Goal: Task Accomplishment & Management: Use online tool/utility

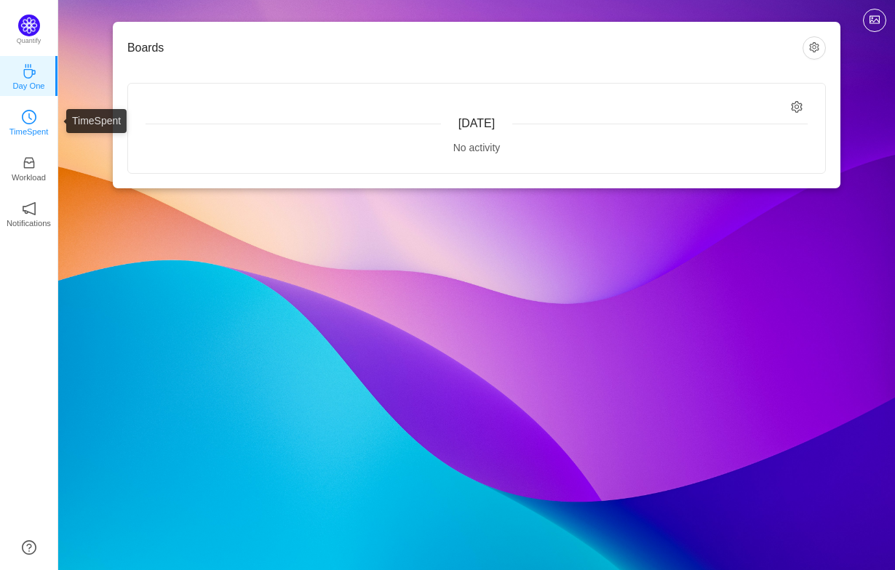
click at [27, 121] on icon "icon: clock-circle" at bounding box center [29, 117] width 15 height 15
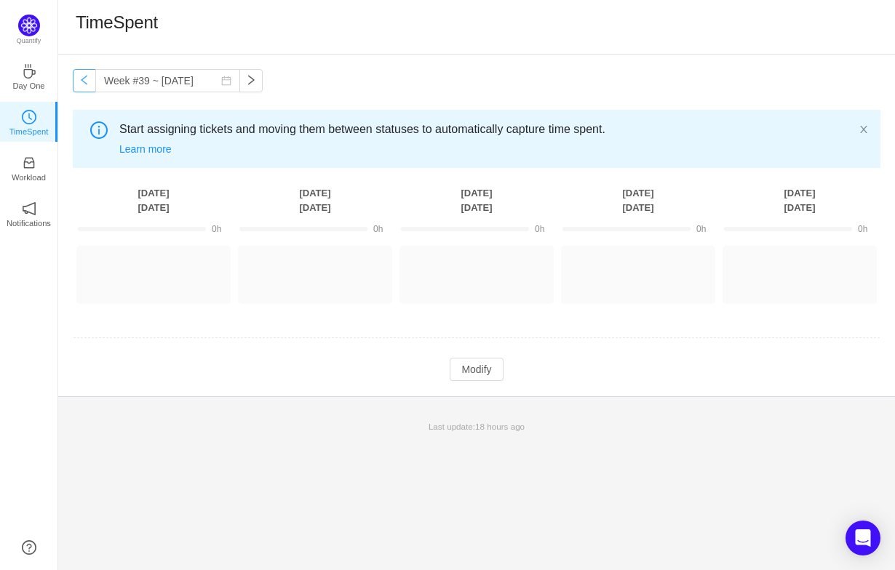
click at [83, 83] on button "button" at bounding box center [84, 80] width 23 height 23
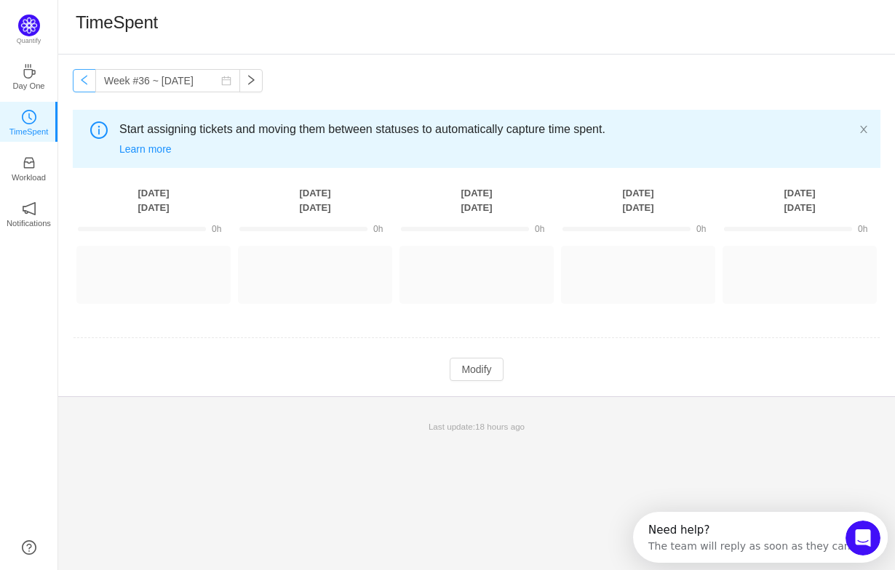
click at [83, 83] on button "button" at bounding box center [84, 80] width 23 height 23
type input "Week #34 ~ Aug 18"
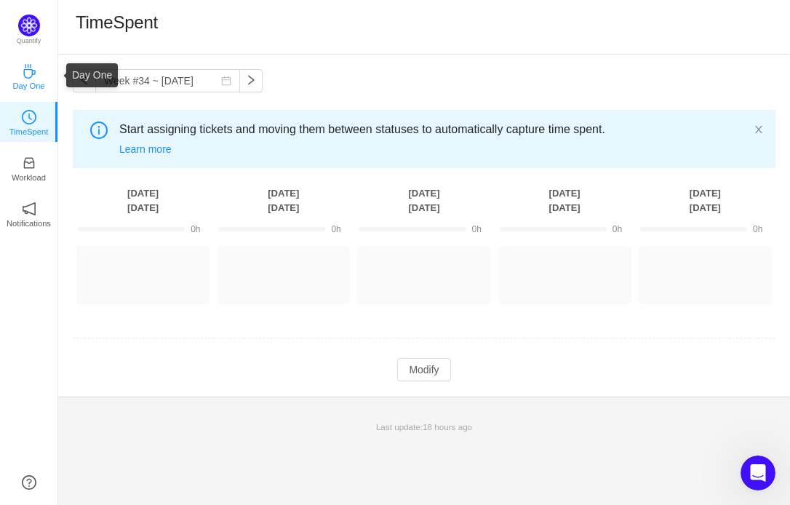
click at [33, 69] on icon "icon: coffee" at bounding box center [29, 71] width 15 height 15
